Goal: Find specific page/section

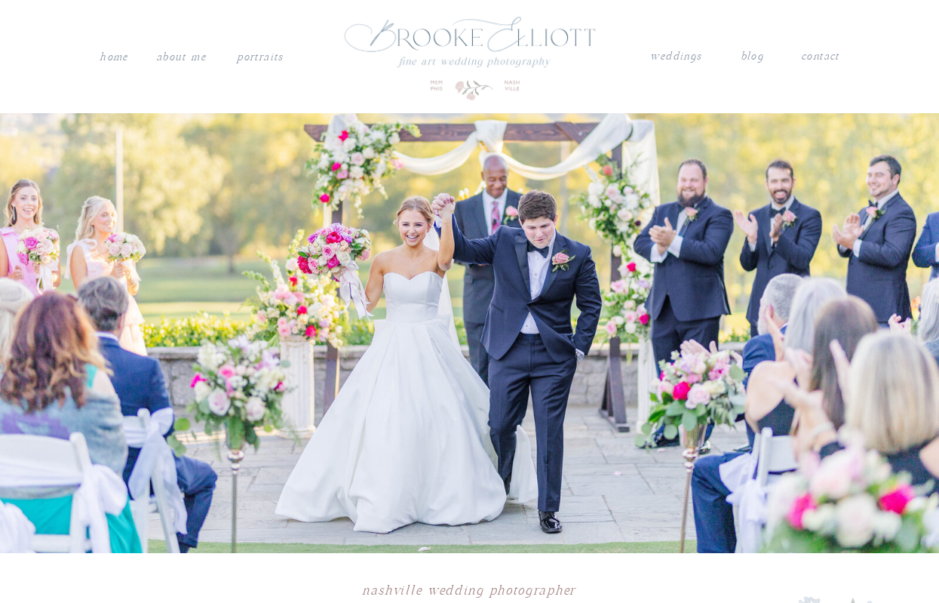
click at [679, 54] on nav "weddings" at bounding box center [676, 57] width 53 height 20
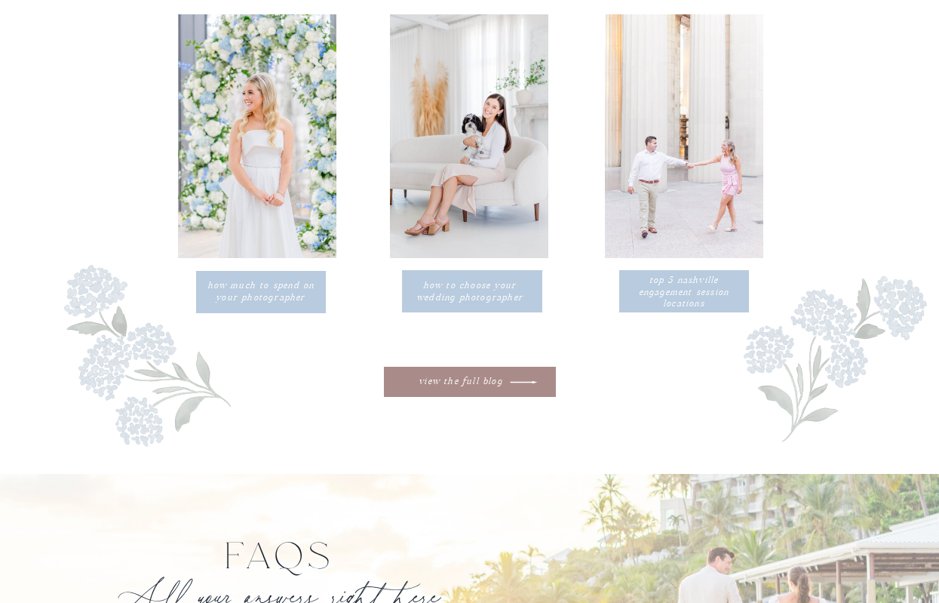
scroll to position [4243, 0]
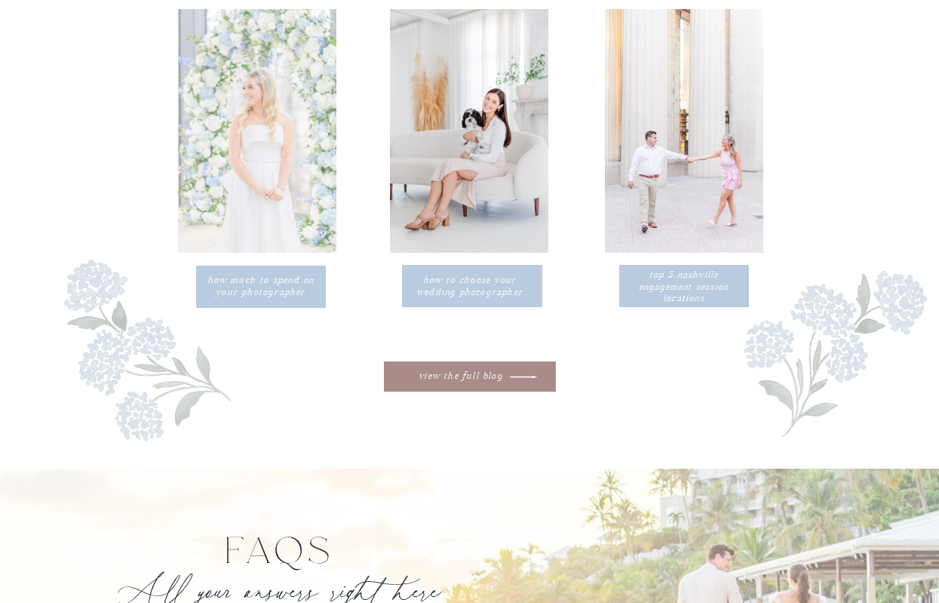
click at [280, 174] on div at bounding box center [257, 131] width 158 height 244
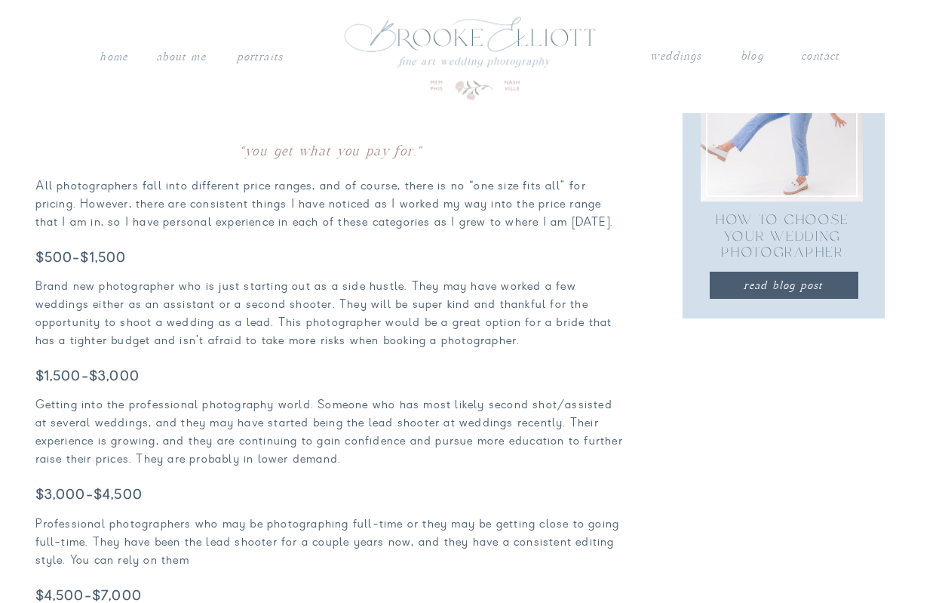
scroll to position [895, 0]
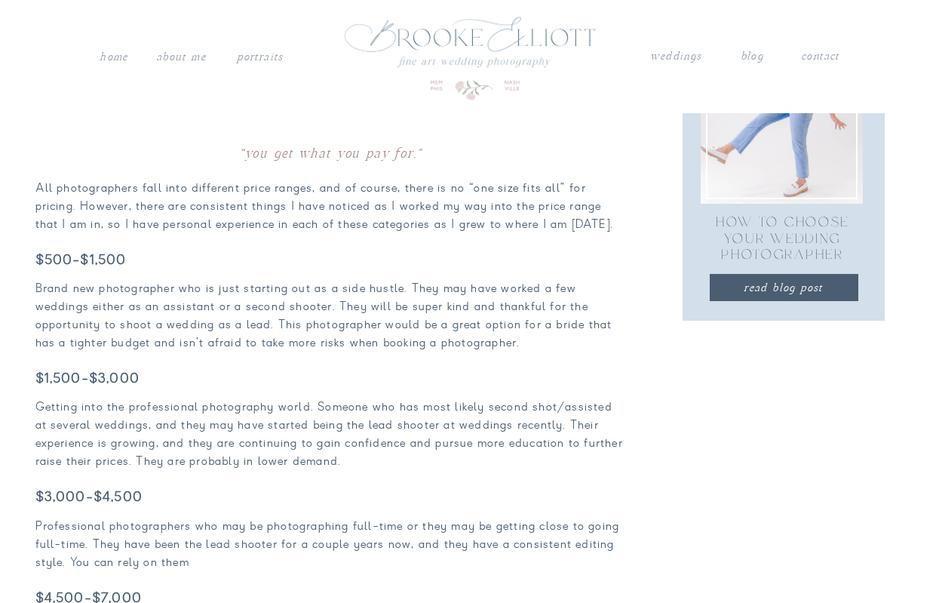
click at [667, 60] on nav "weddings" at bounding box center [676, 57] width 53 height 20
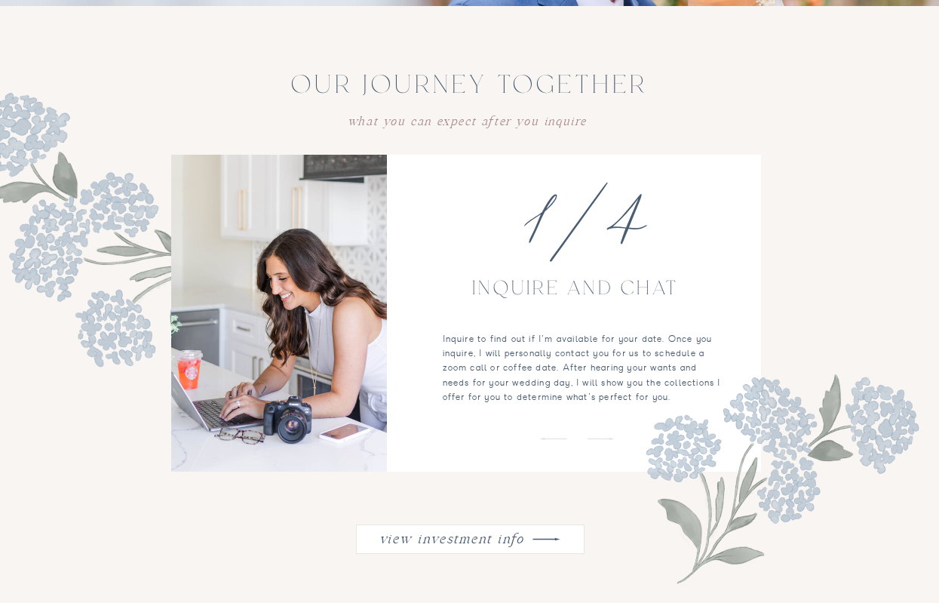
scroll to position [1587, 0]
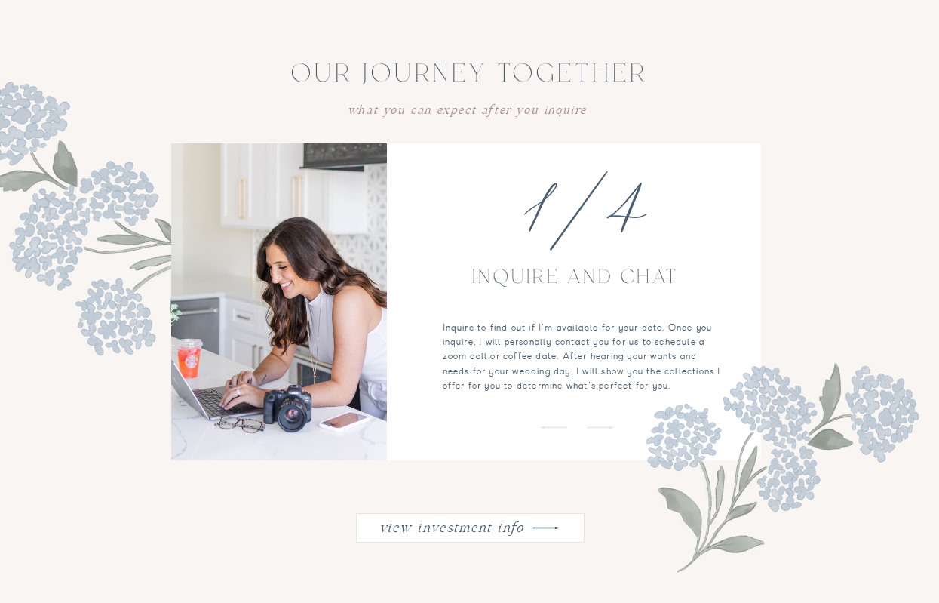
click at [542, 526] on icon at bounding box center [546, 527] width 37 height 35
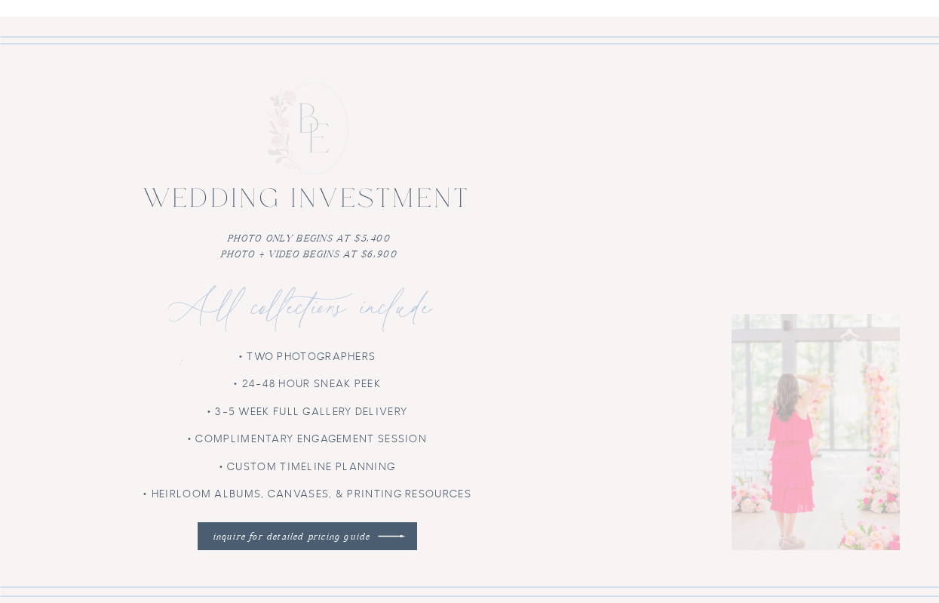
scroll to position [3485, 0]
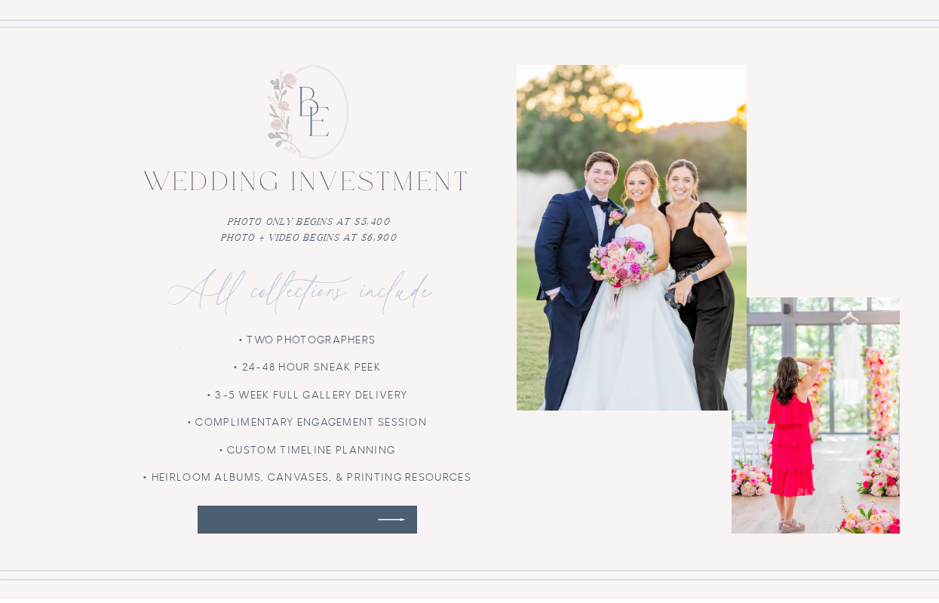
click at [359, 517] on nav "inquire for detailed pricing guide" at bounding box center [291, 519] width 171 height 14
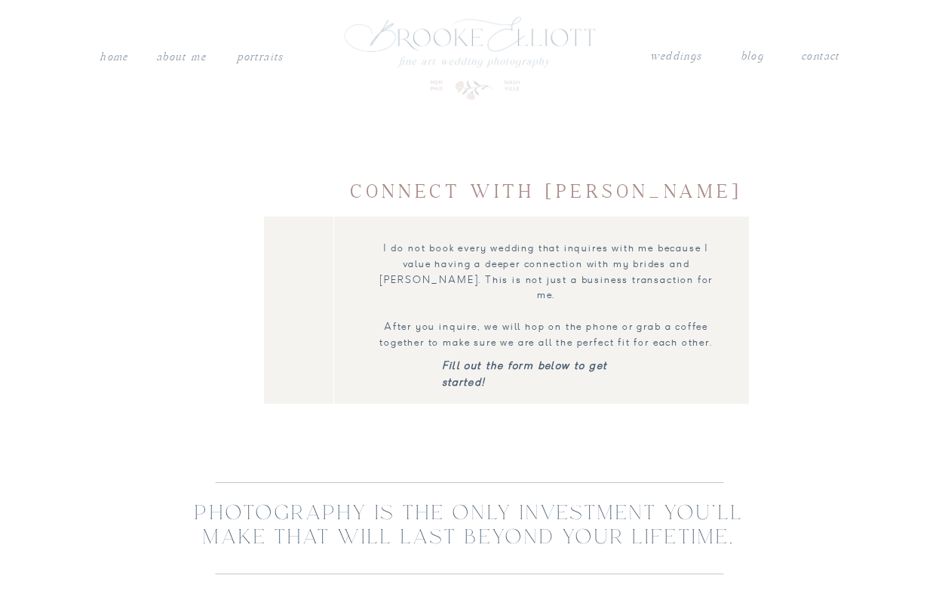
click at [392, 516] on h2 "Photography is the ONLY investment you'll make that will last beyond your lifet…" at bounding box center [469, 529] width 585 height 54
